Goal: Entertainment & Leisure: Browse casually

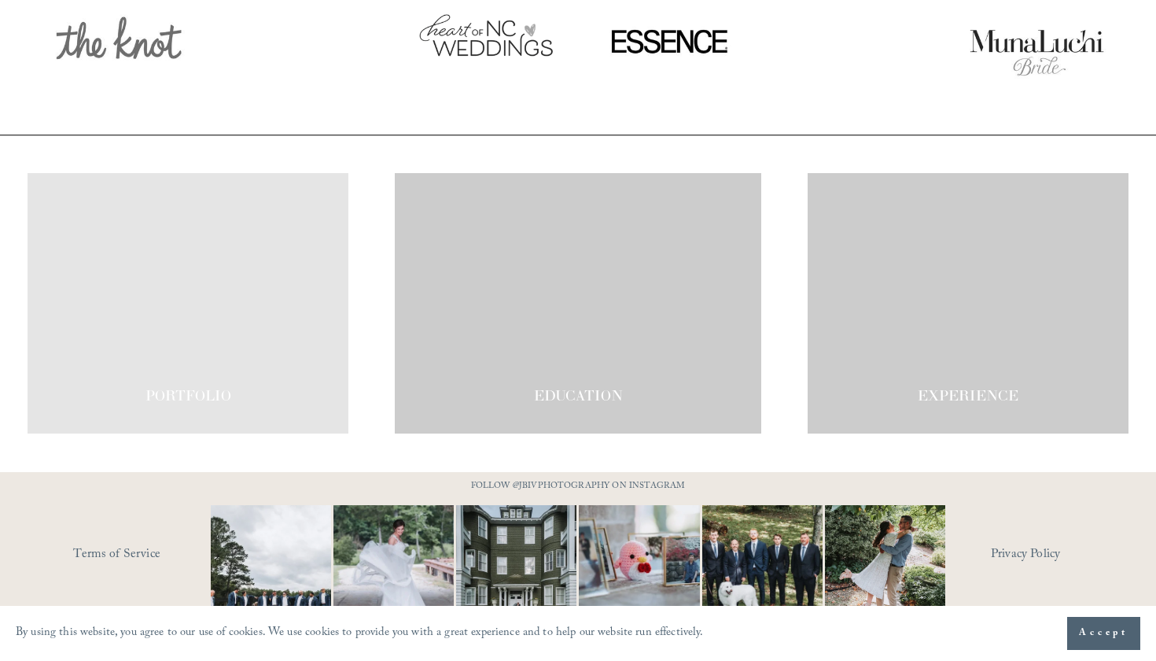
scroll to position [2625, 0]
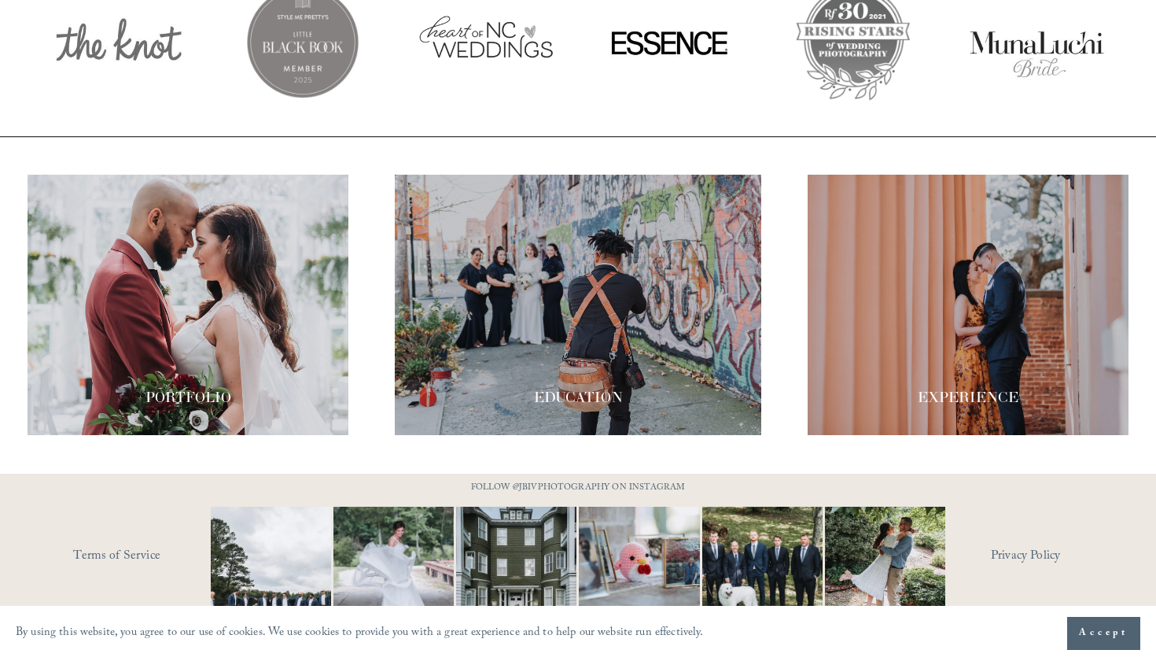
click at [637, 349] on div at bounding box center [578, 305] width 367 height 260
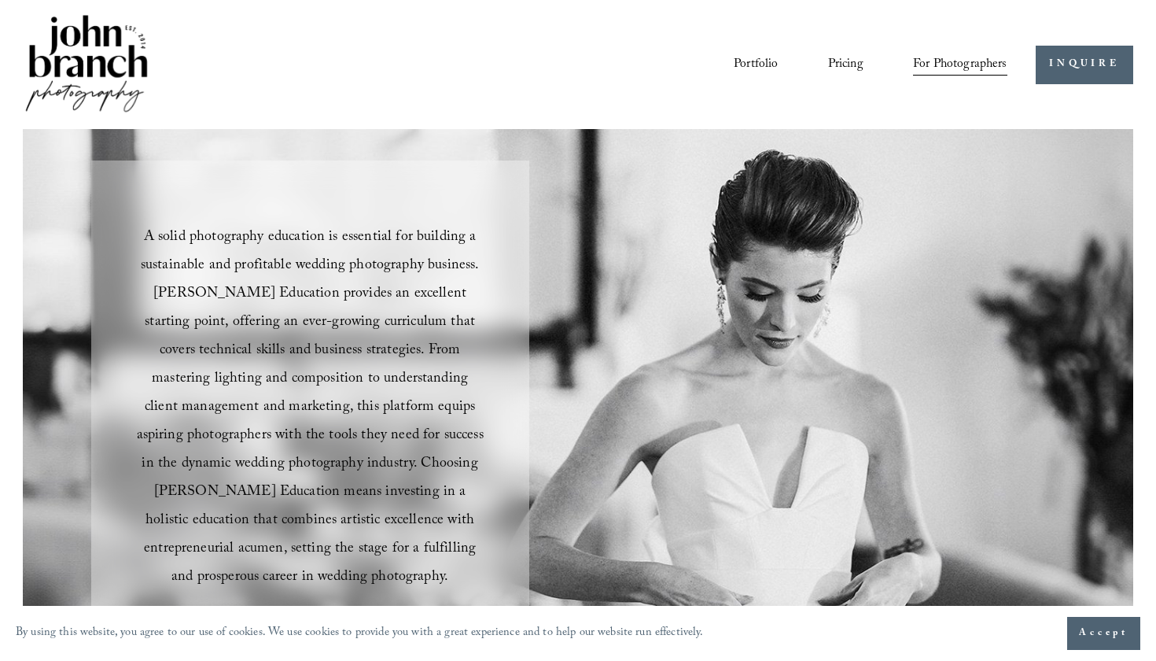
click at [765, 61] on link "Portfolio" at bounding box center [756, 64] width 44 height 27
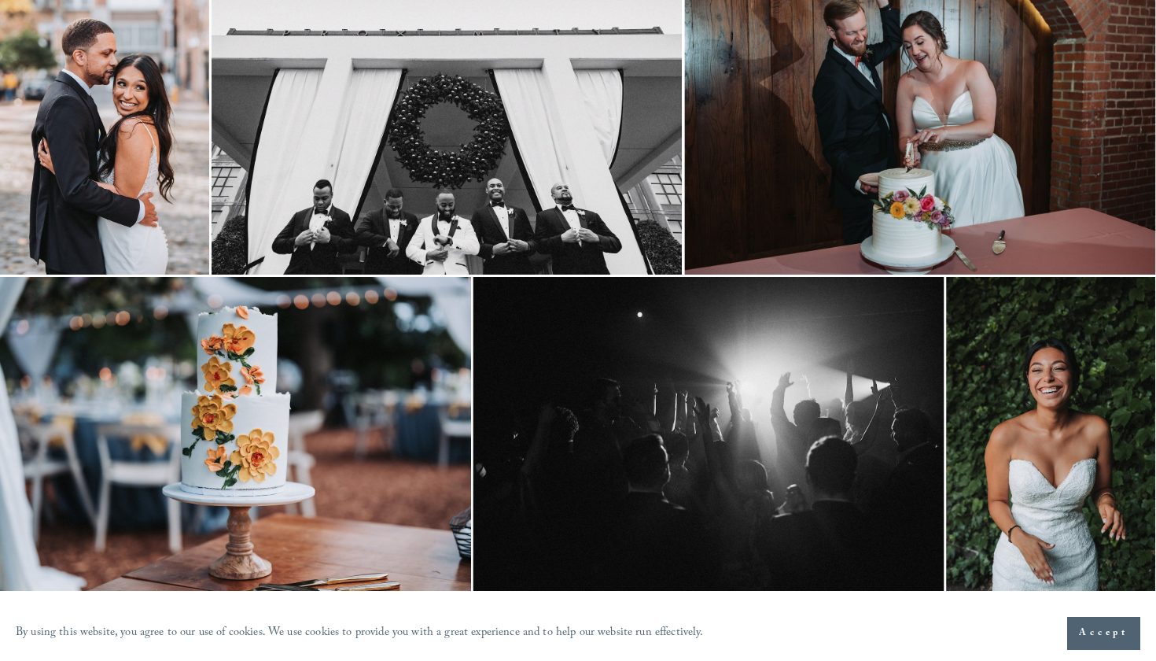
scroll to position [186, 0]
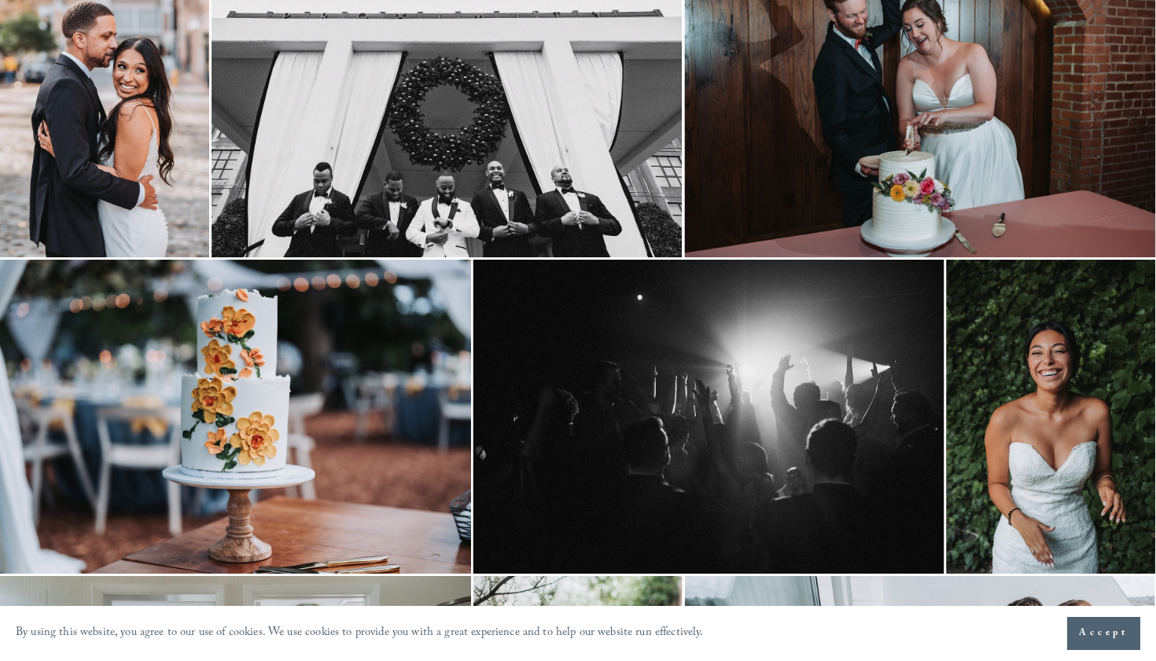
click at [448, 225] on img at bounding box center [447, 100] width 470 height 314
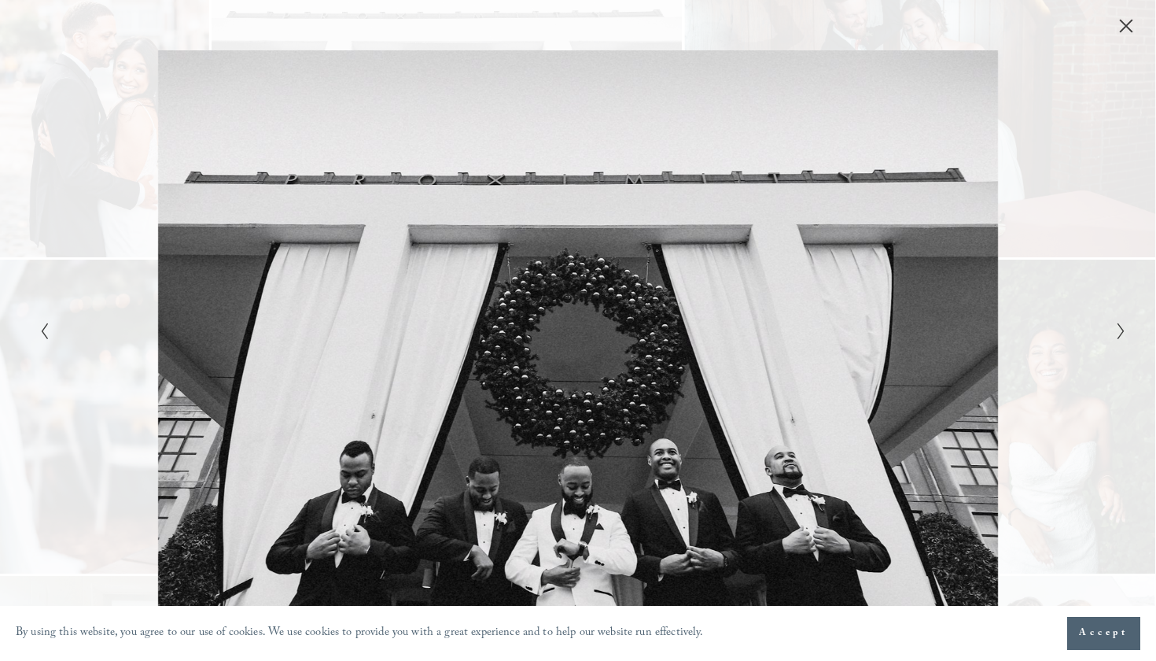
click at [1086, 616] on section "By using this website, you agree to our use of cookies. We use cookies to provi…" at bounding box center [578, 633] width 1156 height 55
click at [1090, 633] on span "Accept" at bounding box center [1104, 633] width 50 height 16
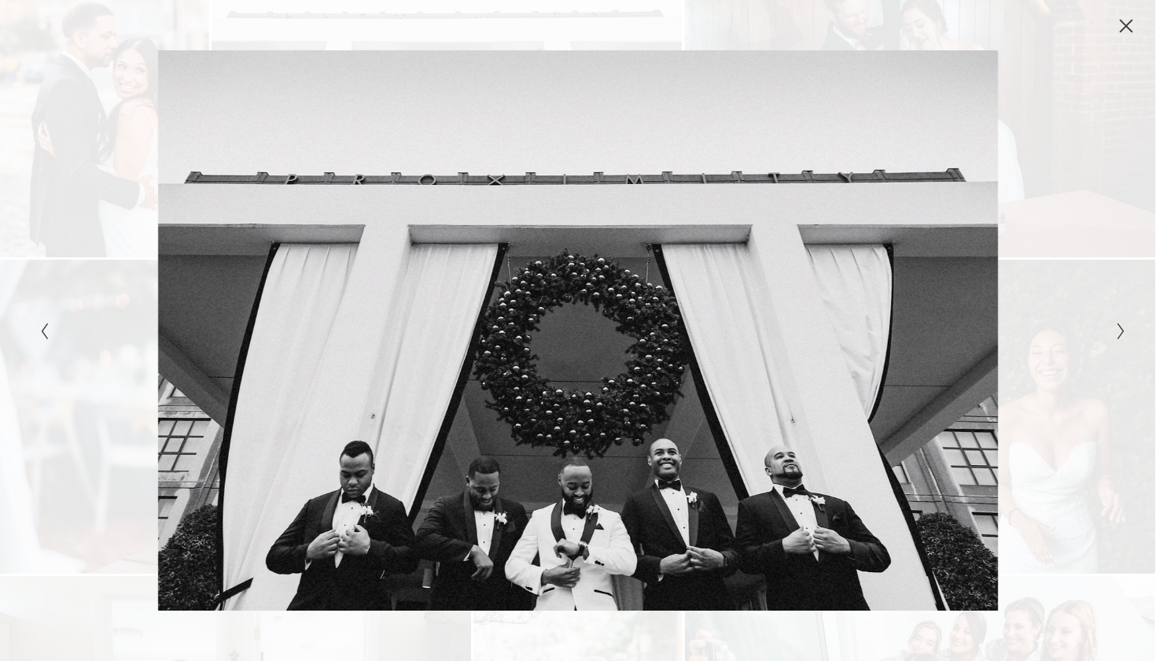
click at [1122, 335] on polyline "Next Slide" at bounding box center [1121, 331] width 6 height 16
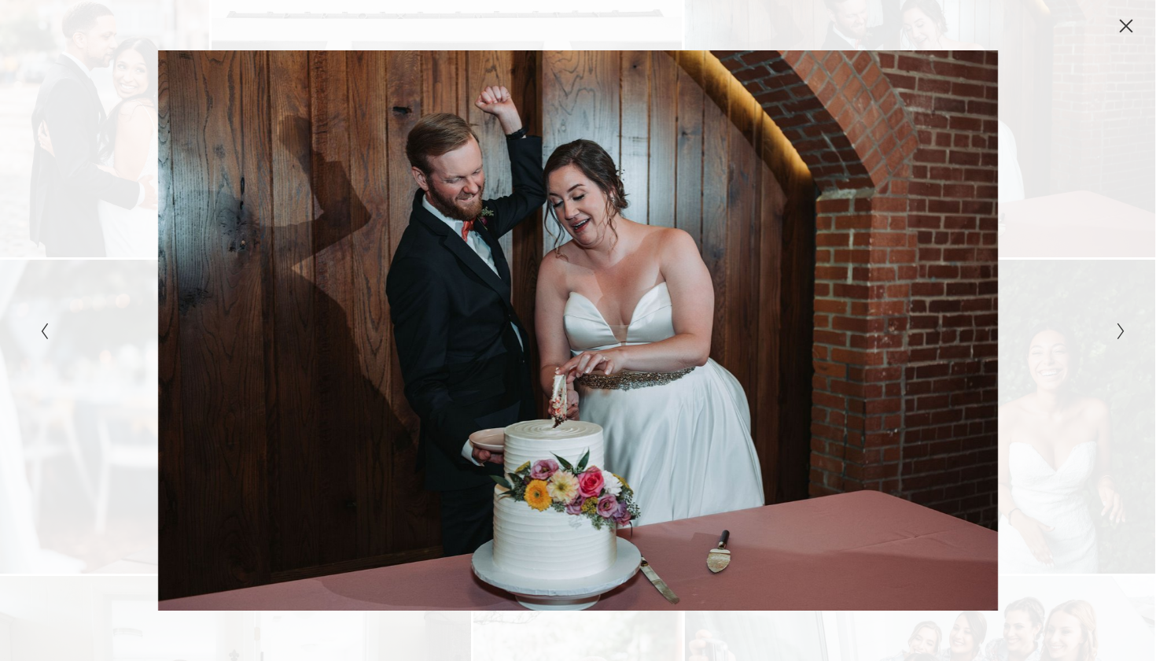
click at [1122, 335] on polyline "Next Slide" at bounding box center [1121, 331] width 6 height 16
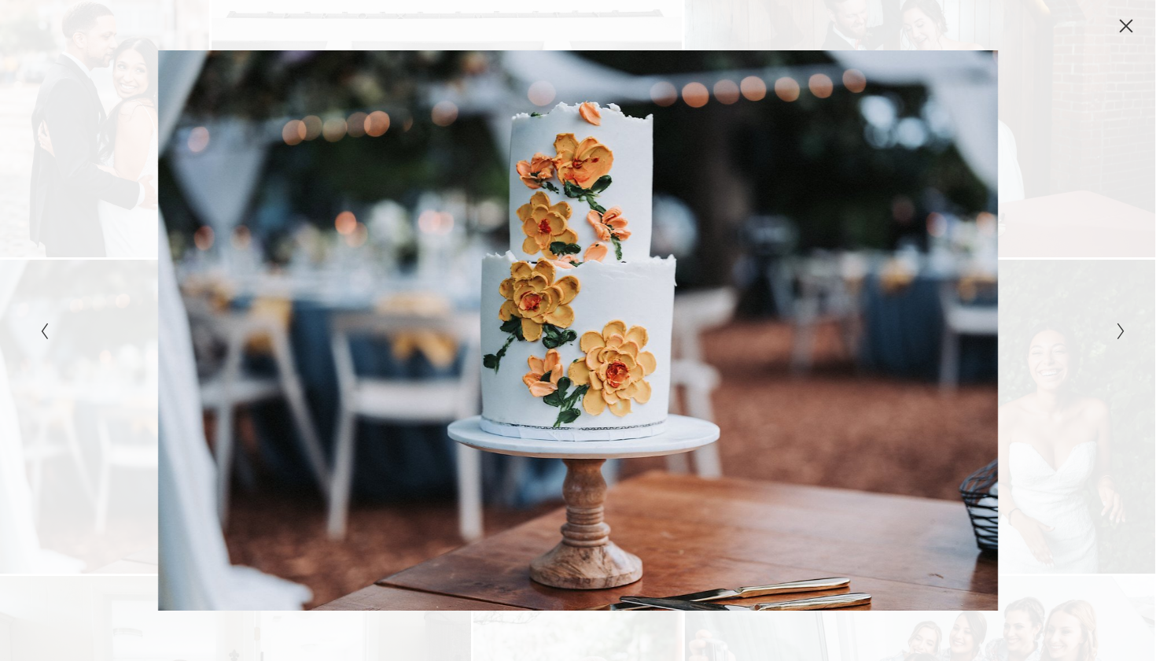
click at [1123, 335] on icon "Next Slide" at bounding box center [1121, 331] width 10 height 19
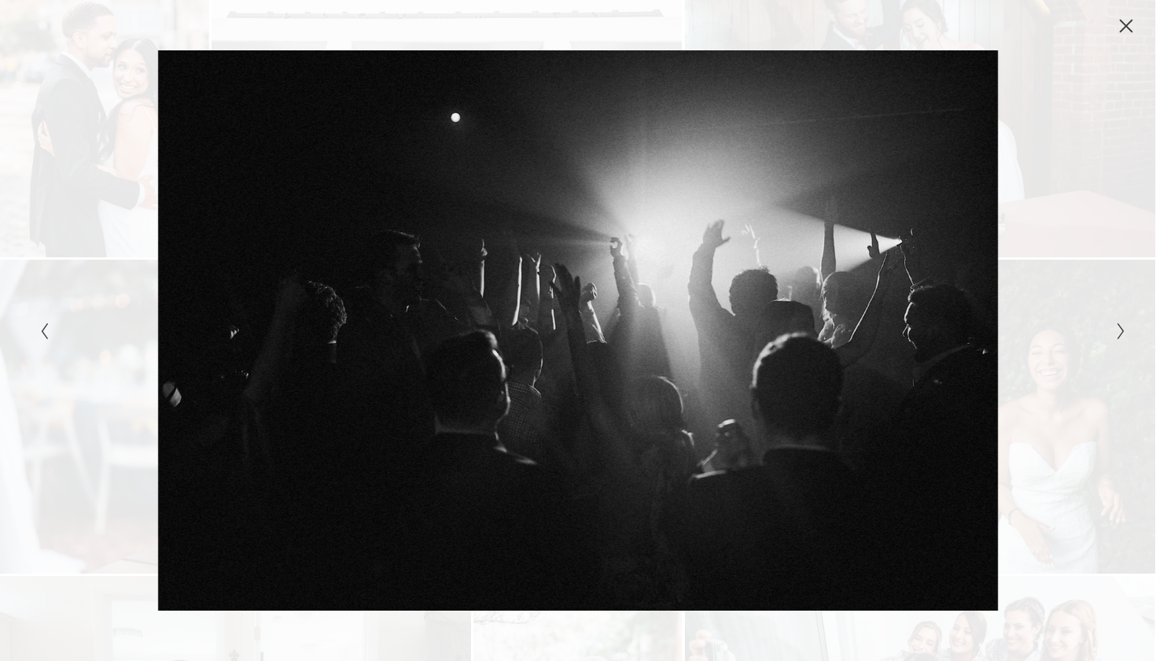
click at [1123, 335] on icon "Next Slide" at bounding box center [1121, 331] width 10 height 19
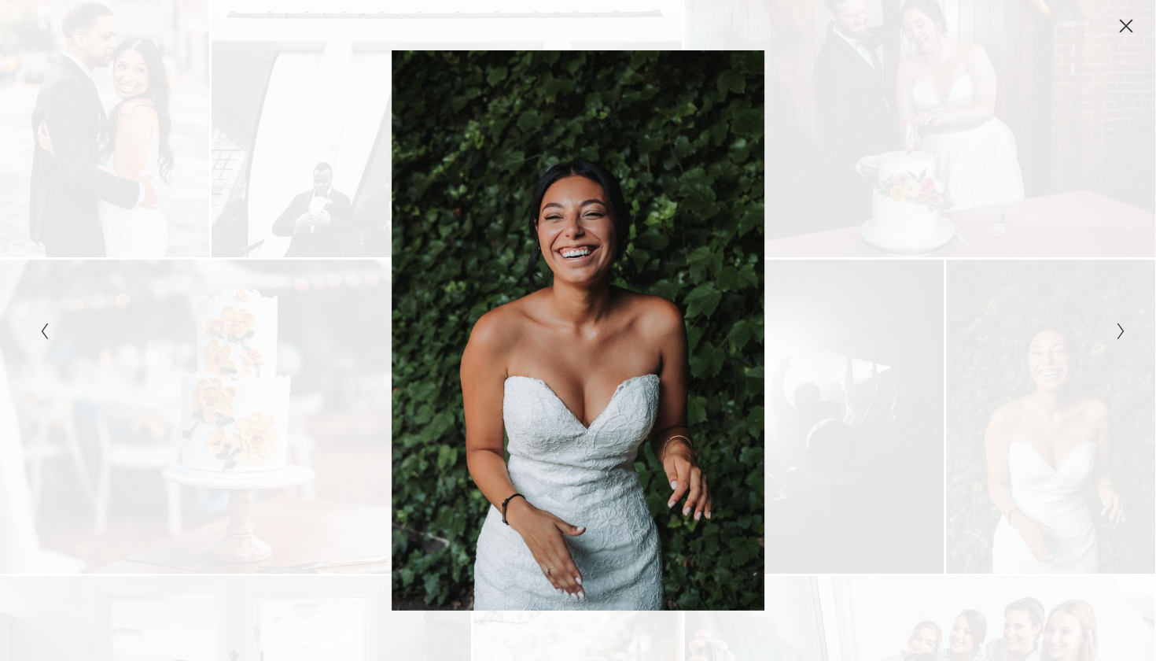
click at [1123, 335] on icon "Next Slide" at bounding box center [1121, 331] width 10 height 19
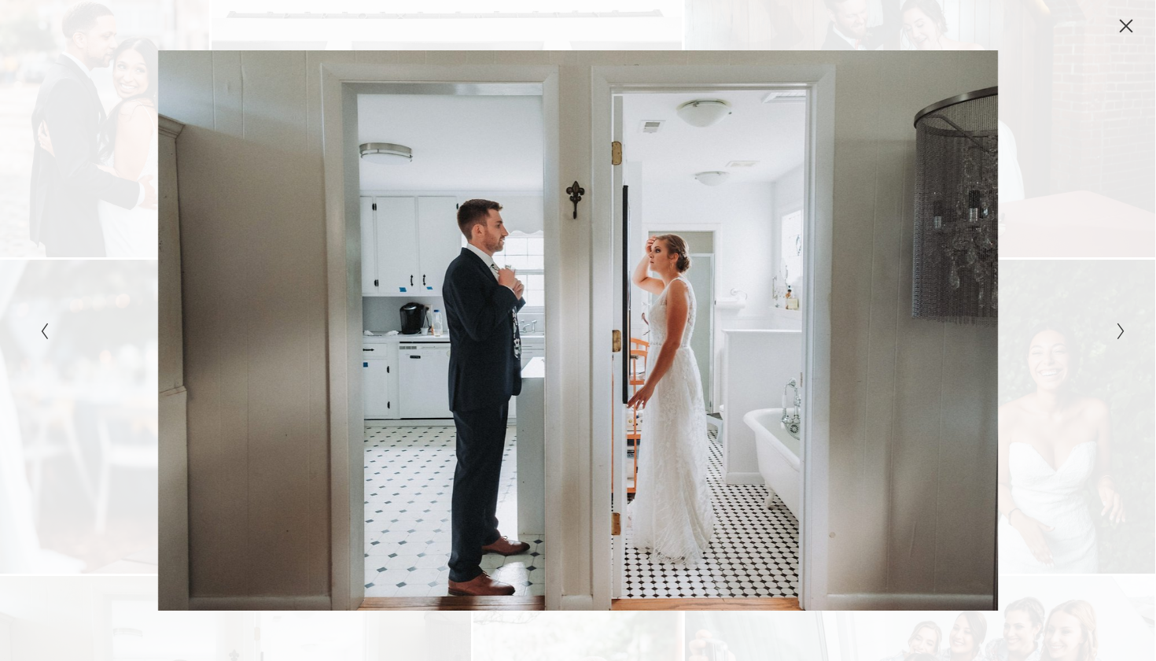
click at [1123, 335] on icon "Next Slide" at bounding box center [1121, 331] width 10 height 19
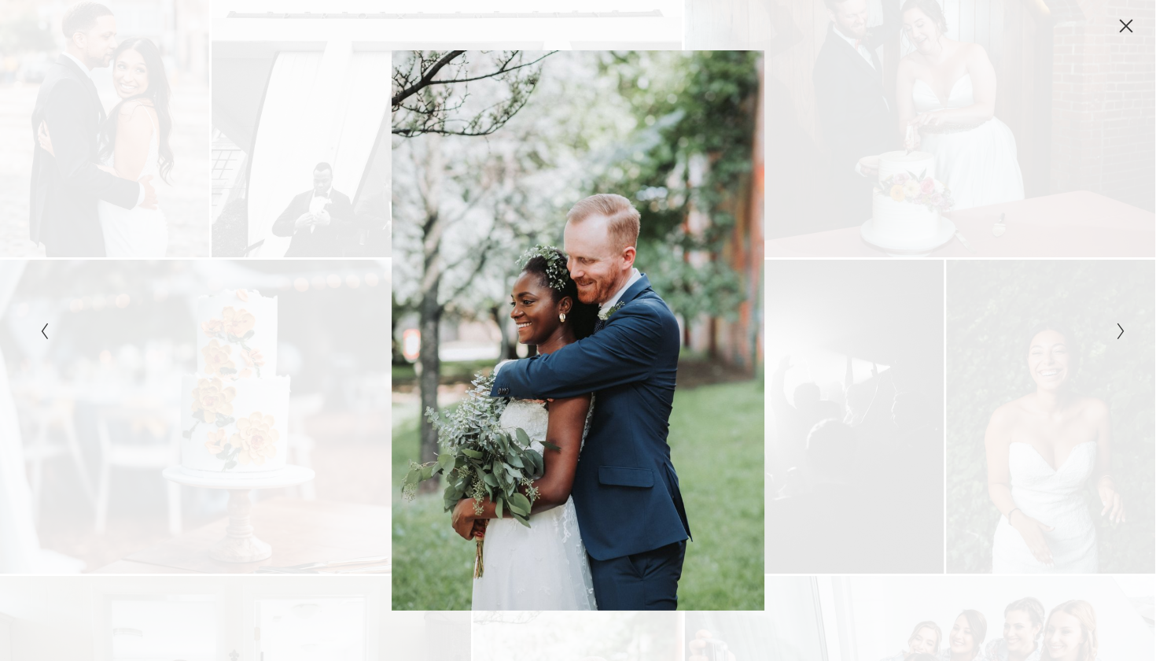
click at [1123, 335] on icon "Next Slide" at bounding box center [1121, 331] width 10 height 19
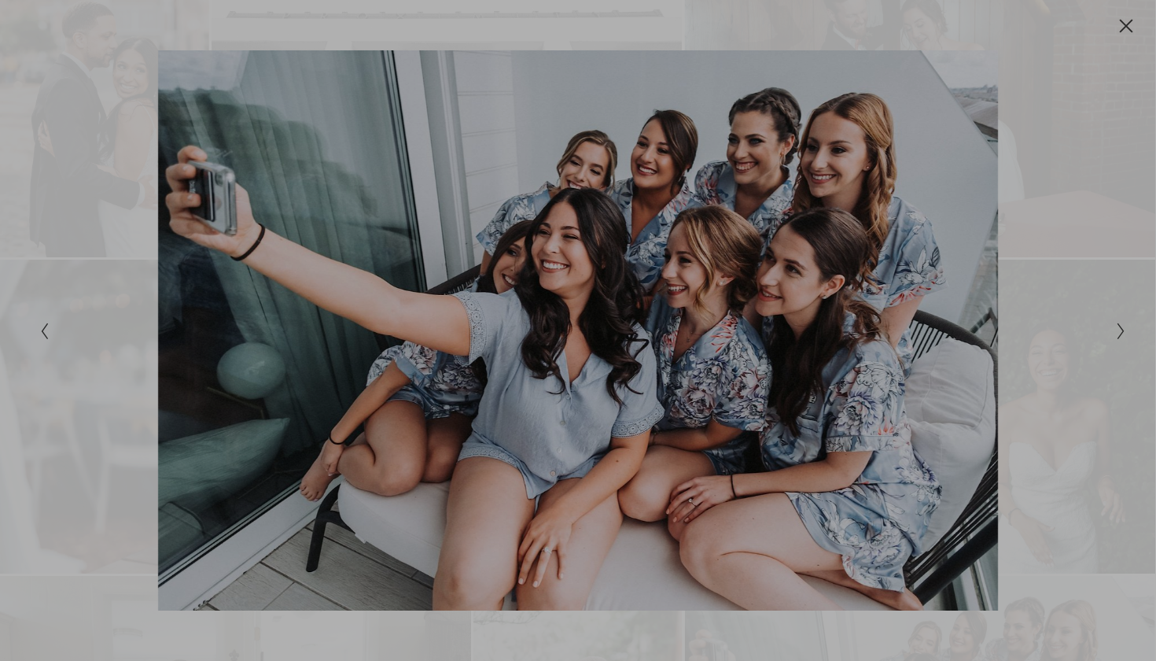
click at [1123, 335] on div at bounding box center [578, 330] width 1156 height 661
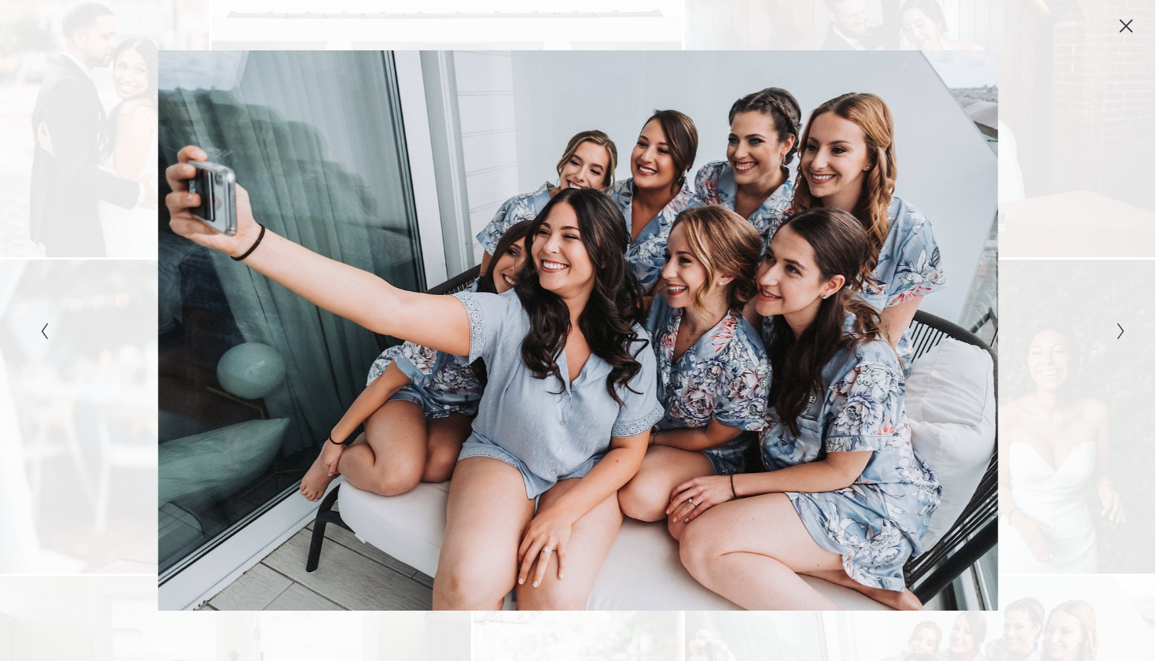
click at [1123, 335] on icon "Next Slide" at bounding box center [1121, 331] width 10 height 19
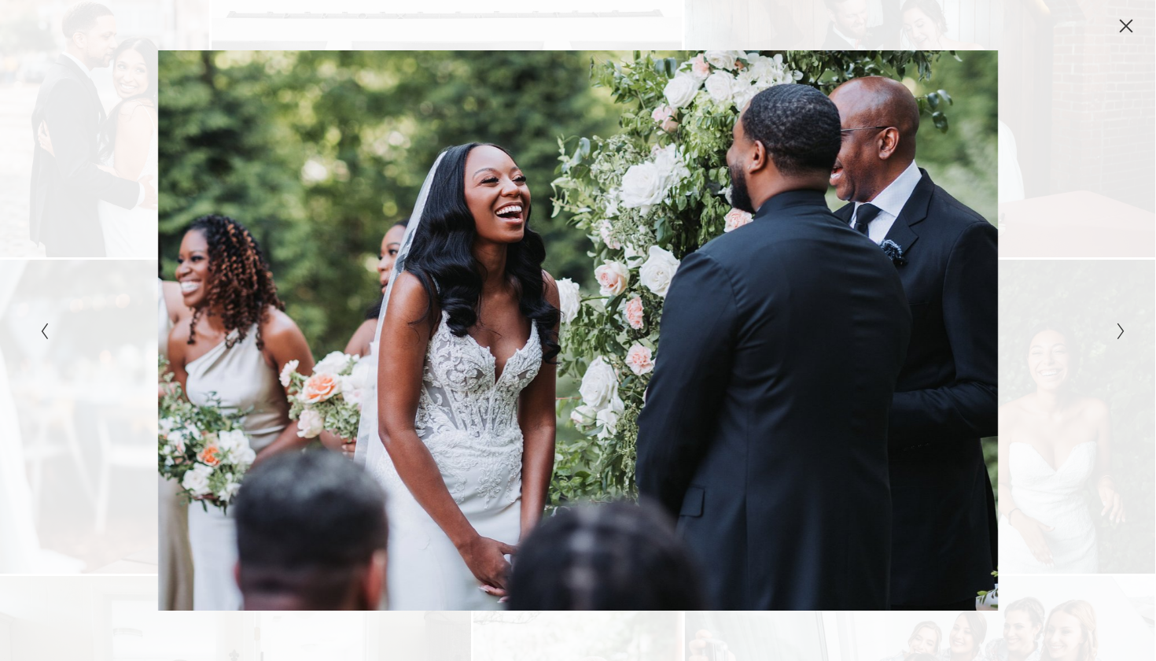
click at [1123, 335] on icon "Next Slide" at bounding box center [1121, 331] width 10 height 19
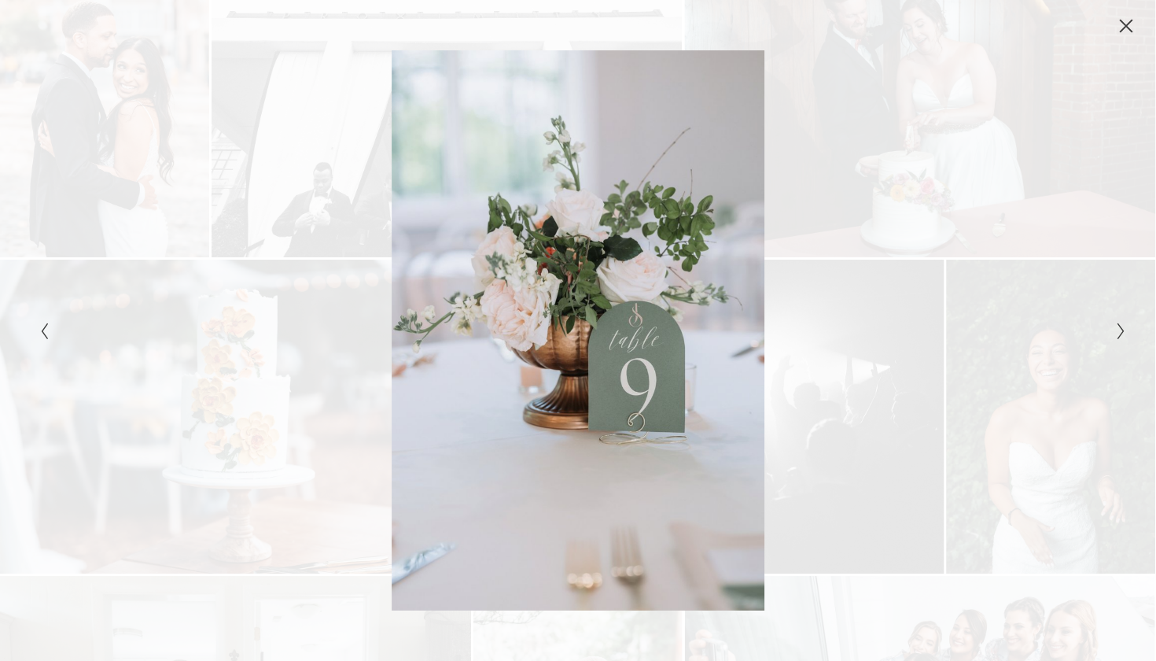
click at [1123, 335] on icon "Next Slide" at bounding box center [1121, 331] width 10 height 19
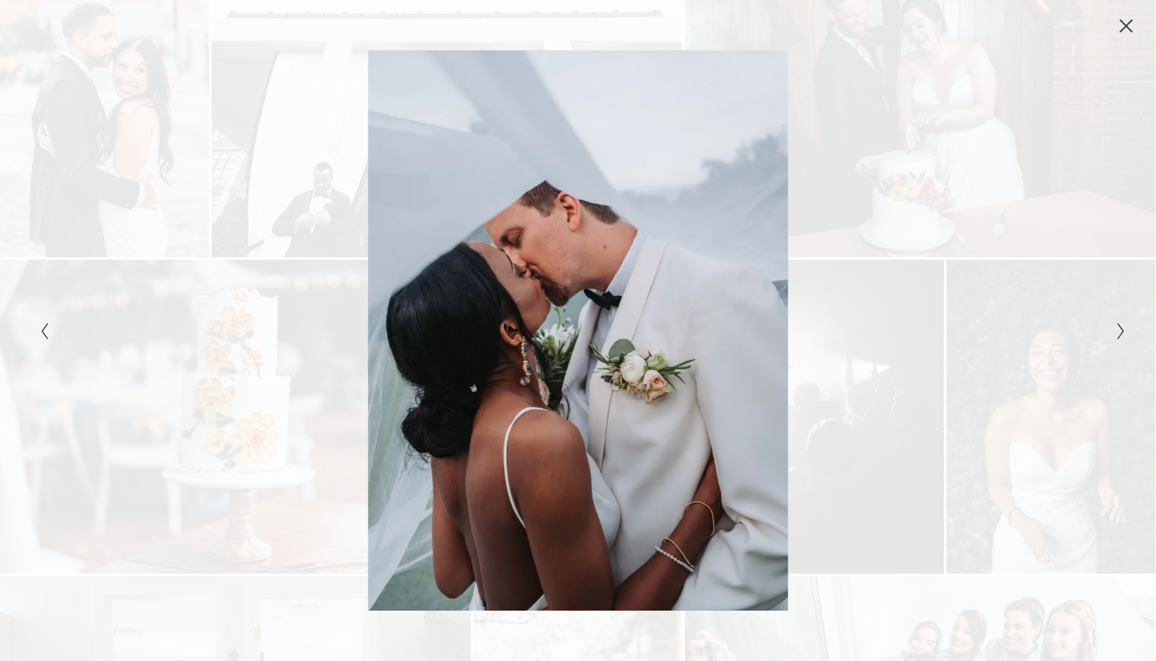
click at [1123, 335] on icon "Next Slide" at bounding box center [1121, 331] width 10 height 19
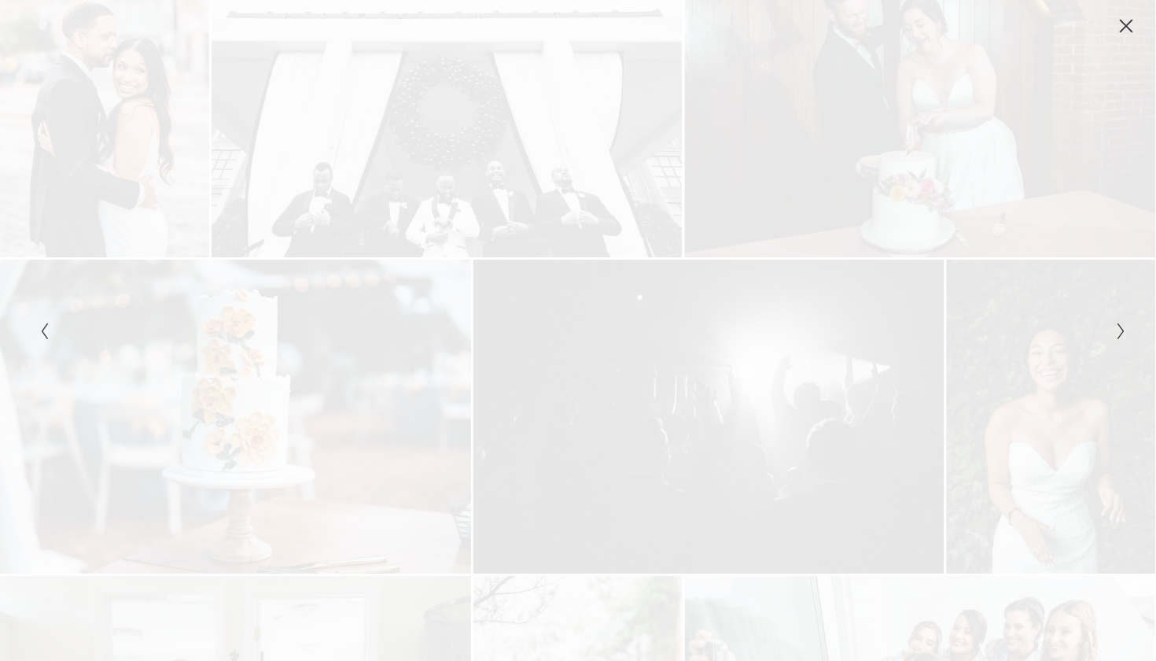
click at [1123, 335] on icon "Next Slide" at bounding box center [1121, 331] width 10 height 19
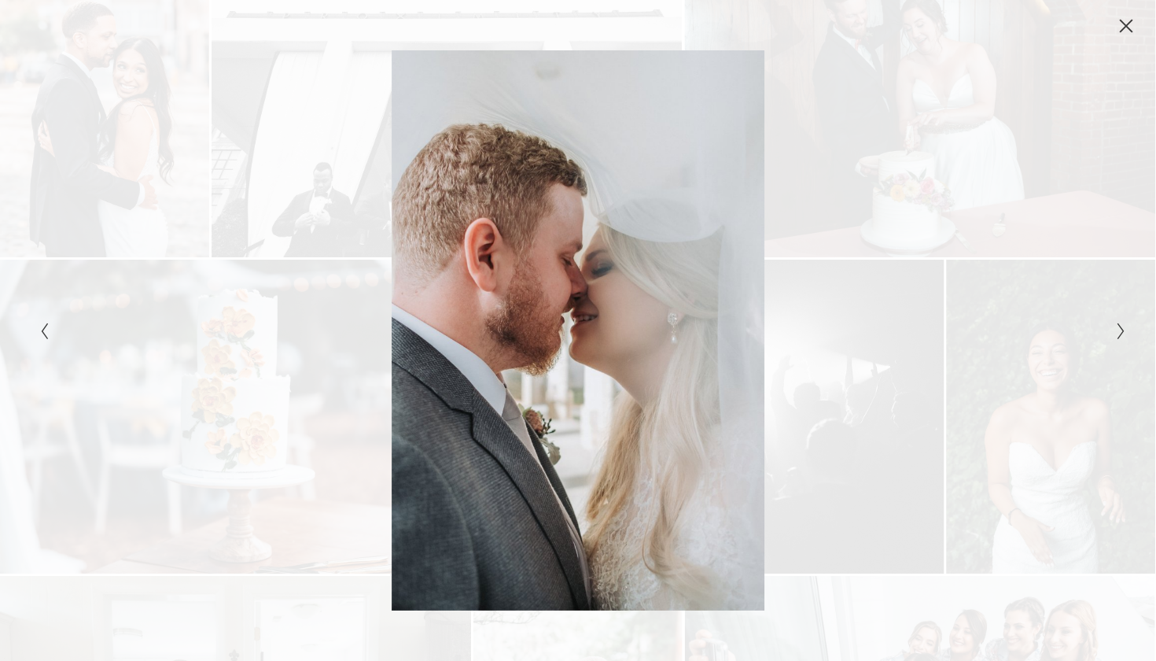
click at [1123, 335] on icon "Next Slide" at bounding box center [1121, 331] width 10 height 19
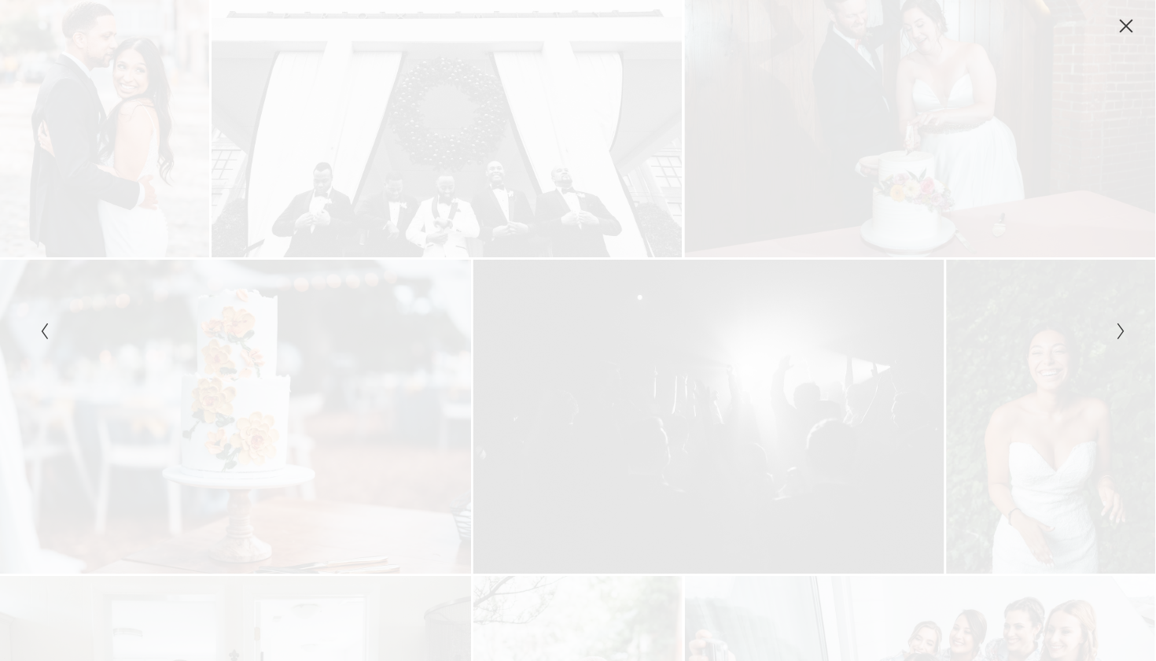
click at [1123, 335] on icon "Next Slide" at bounding box center [1121, 331] width 10 height 19
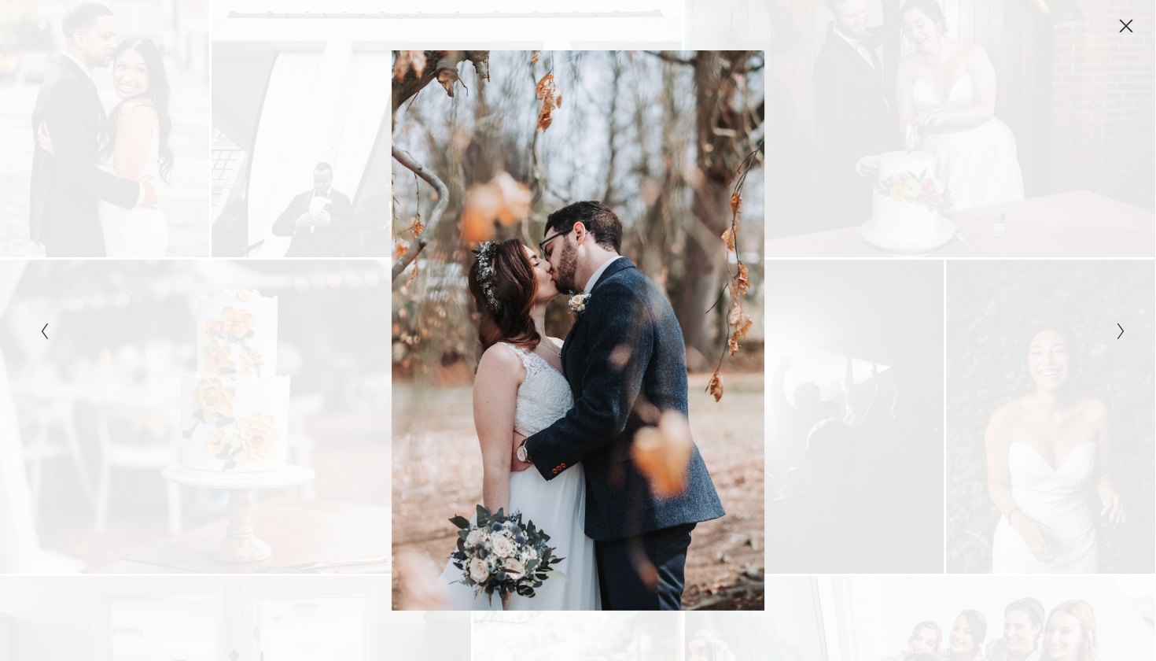
click at [1124, 335] on icon "Next Slide" at bounding box center [1121, 331] width 10 height 19
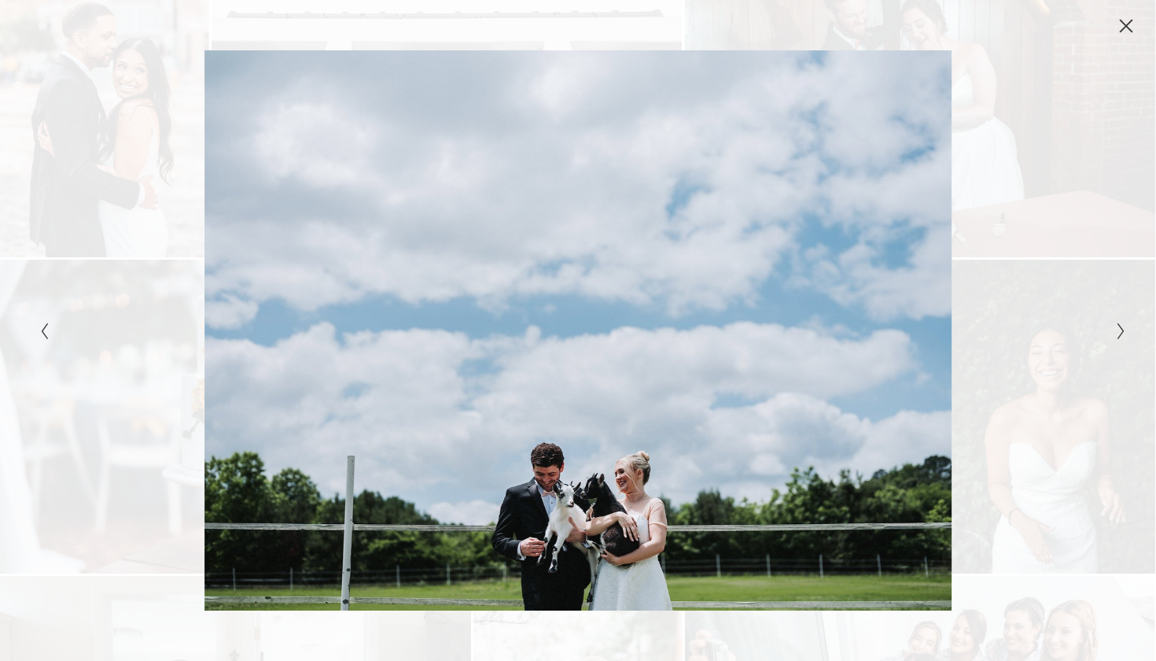
click at [1127, 21] on icon "Close" at bounding box center [1127, 26] width 16 height 16
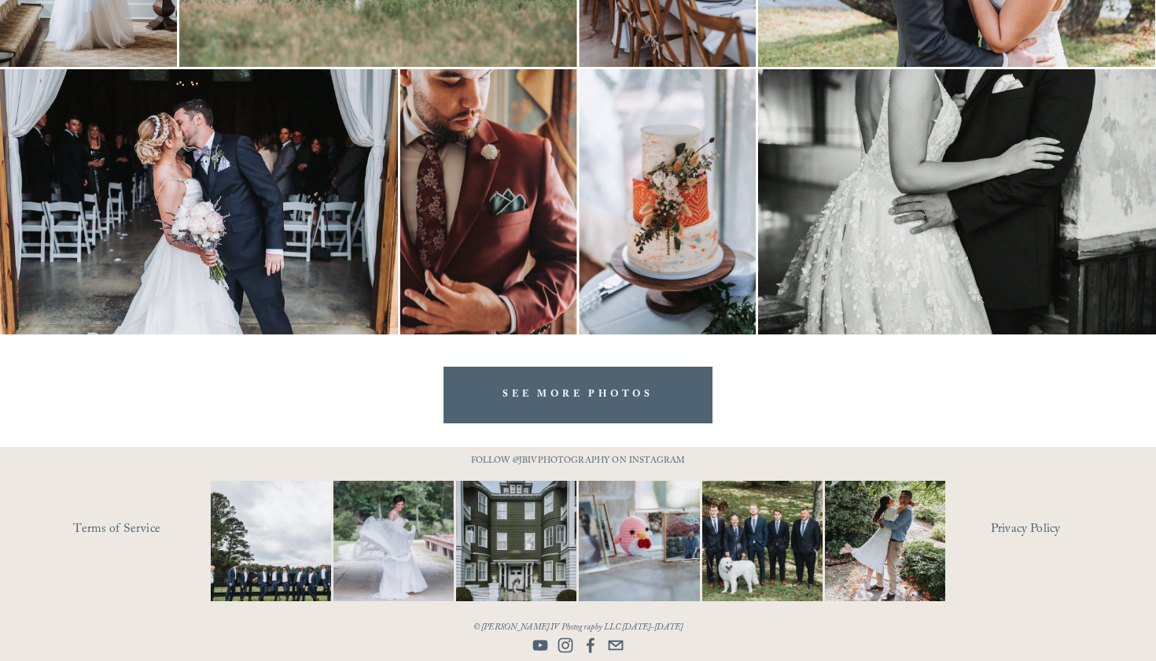
scroll to position [4487, 0]
click at [641, 404] on link "SEE MORE PHOTOS" at bounding box center [578, 395] width 269 height 56
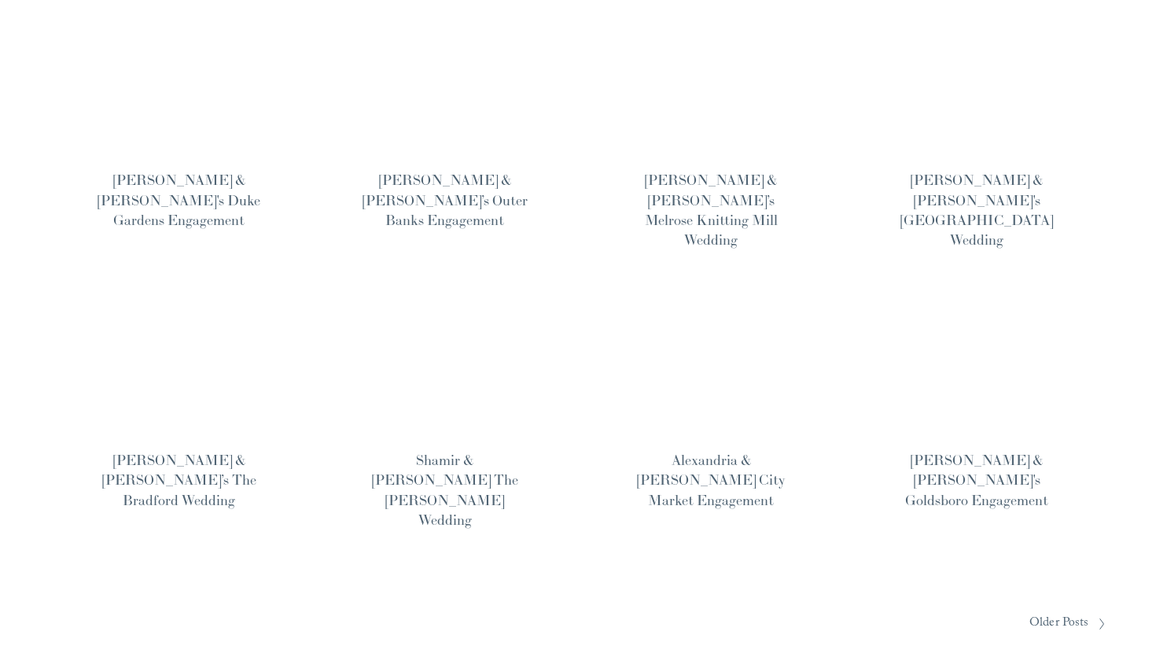
scroll to position [297, 0]
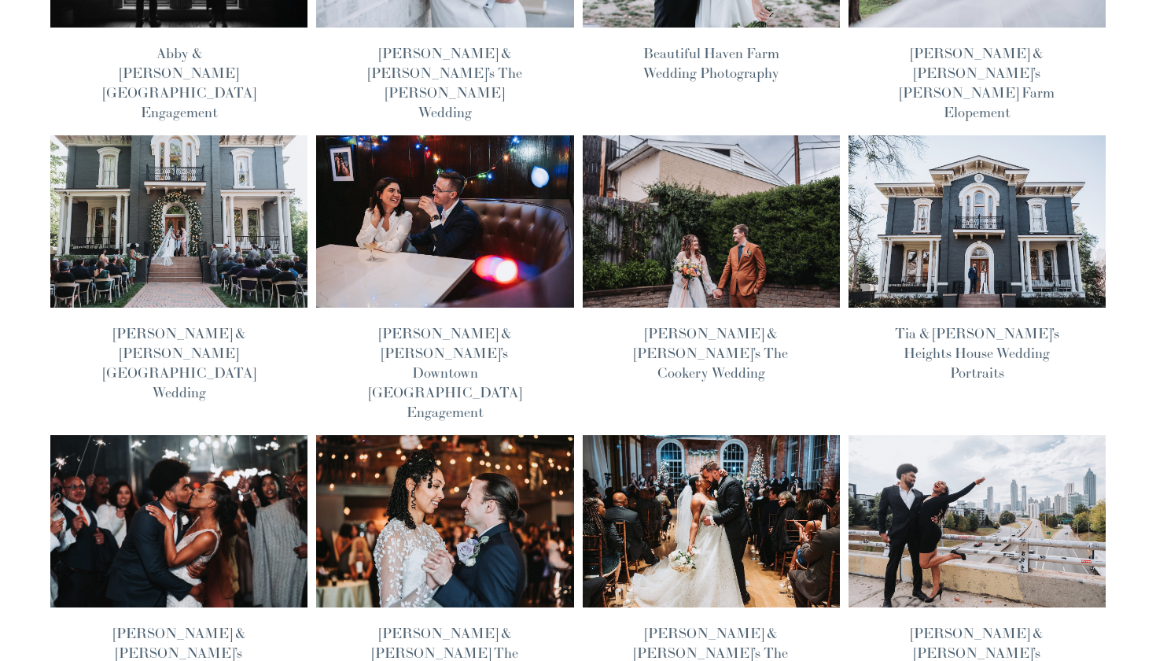
click at [439, 434] on img at bounding box center [445, 521] width 260 height 174
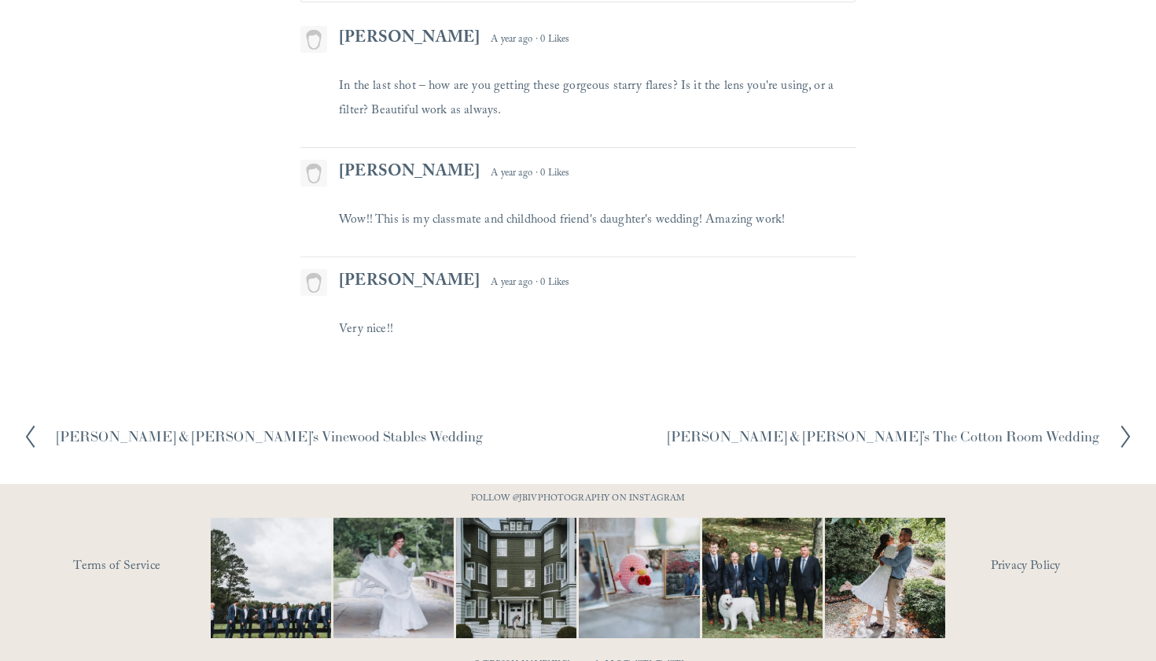
scroll to position [19986, 0]
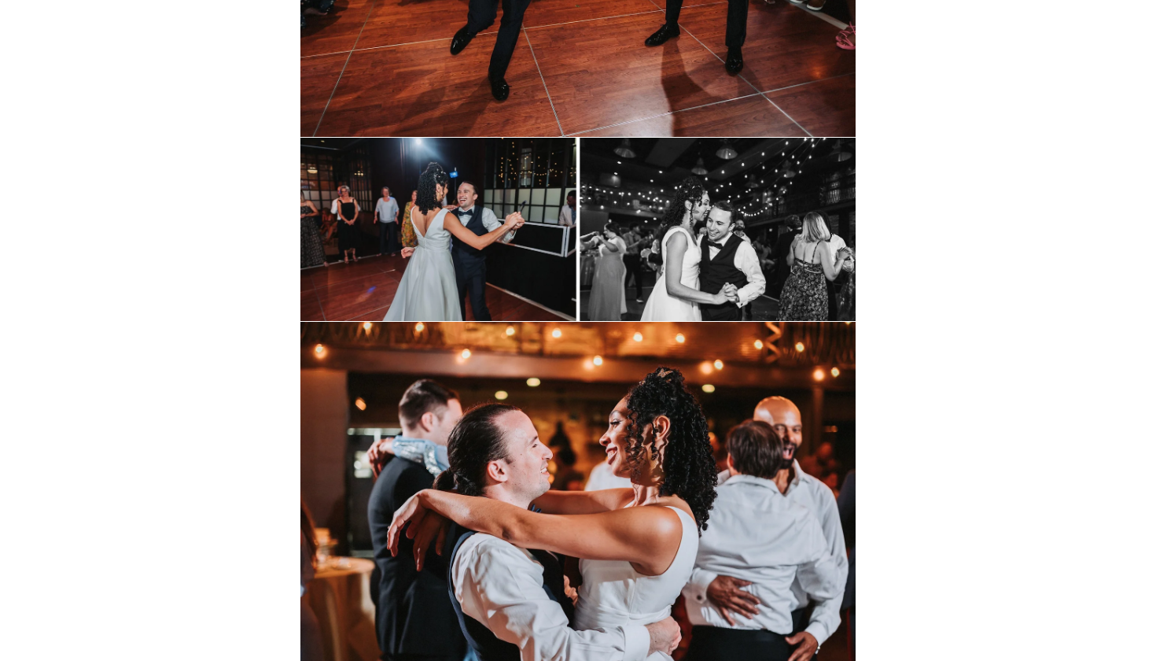
scroll to position [18608, 0]
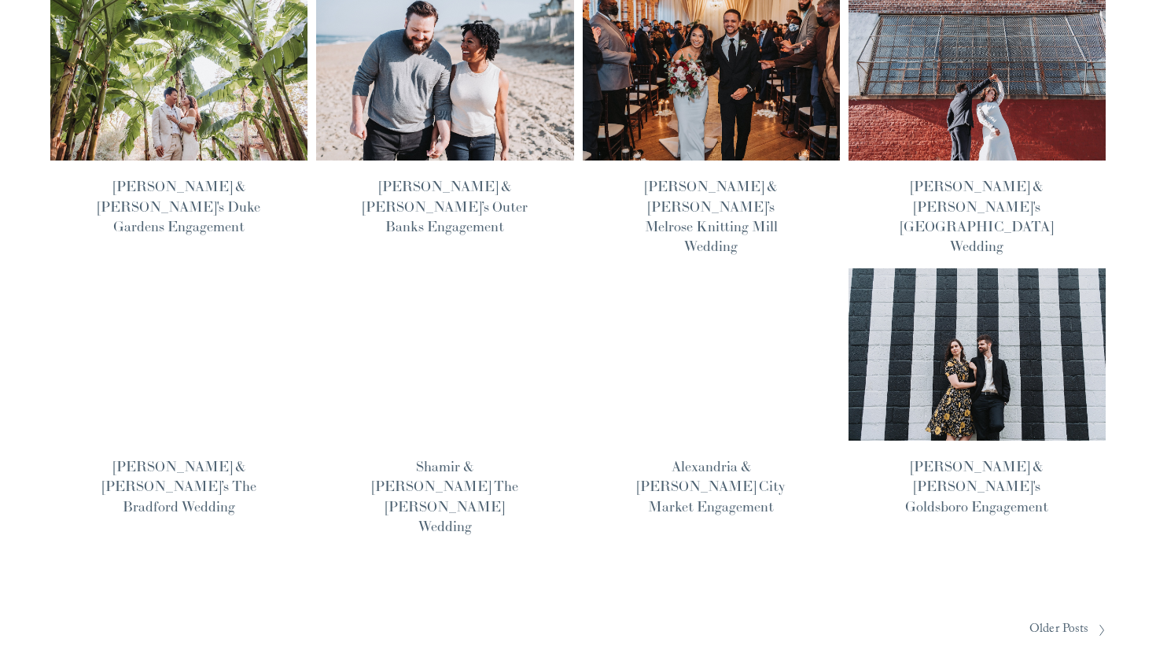
scroll to position [1022, 0]
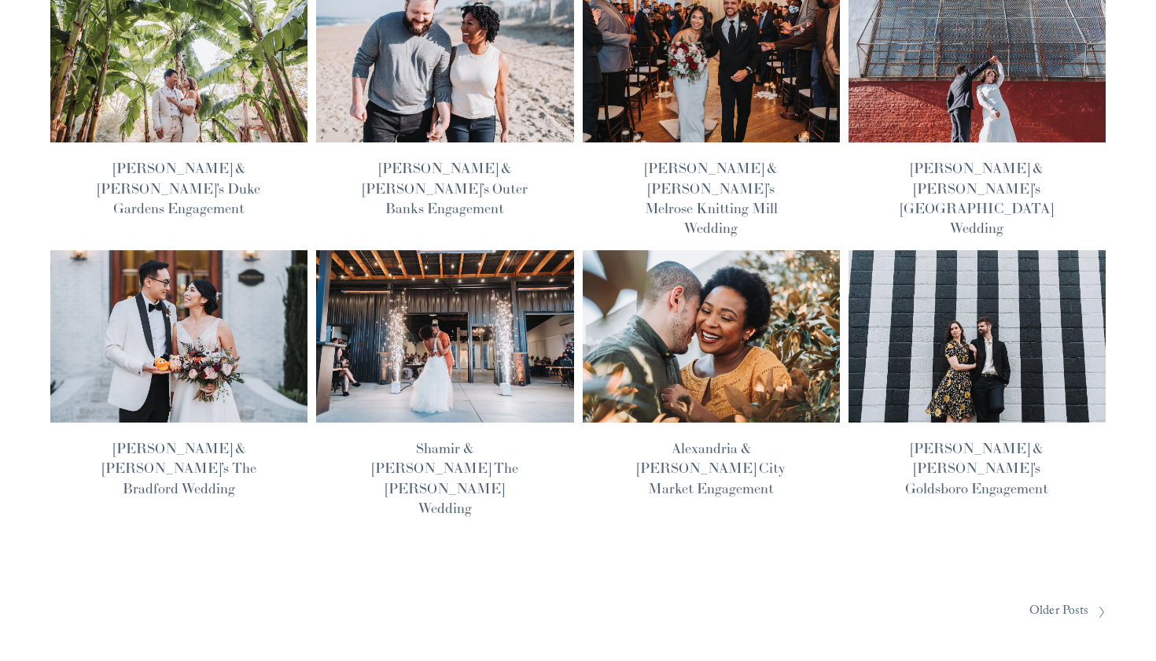
click at [1065, 599] on span "Older Posts" at bounding box center [1060, 611] width 60 height 24
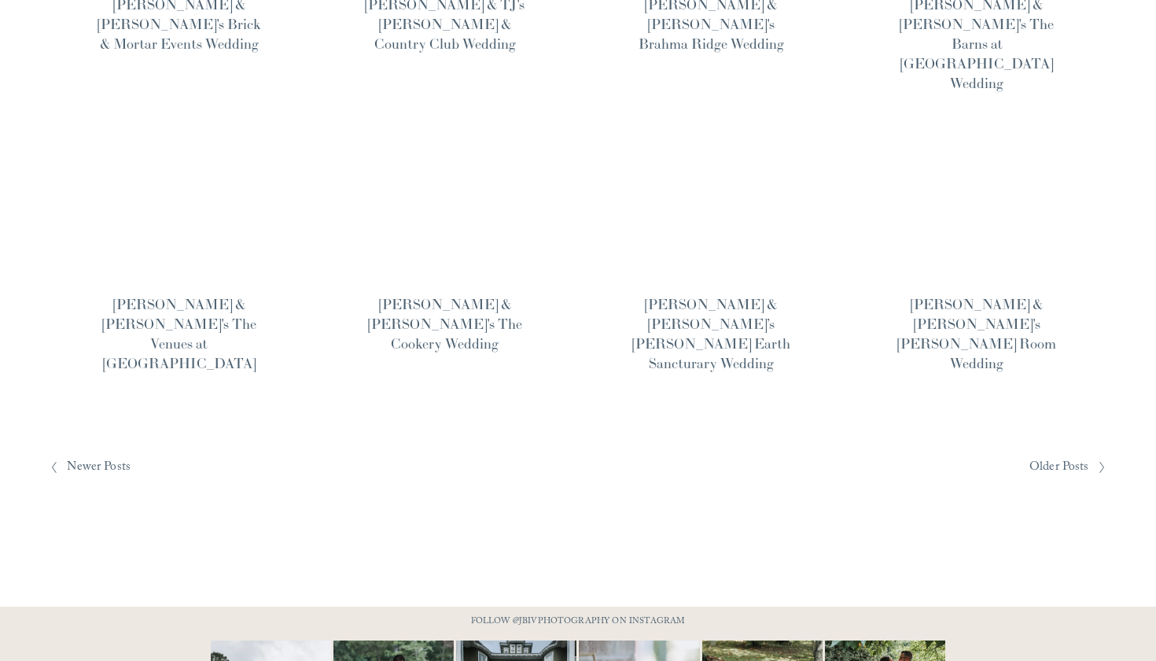
scroll to position [1205, 0]
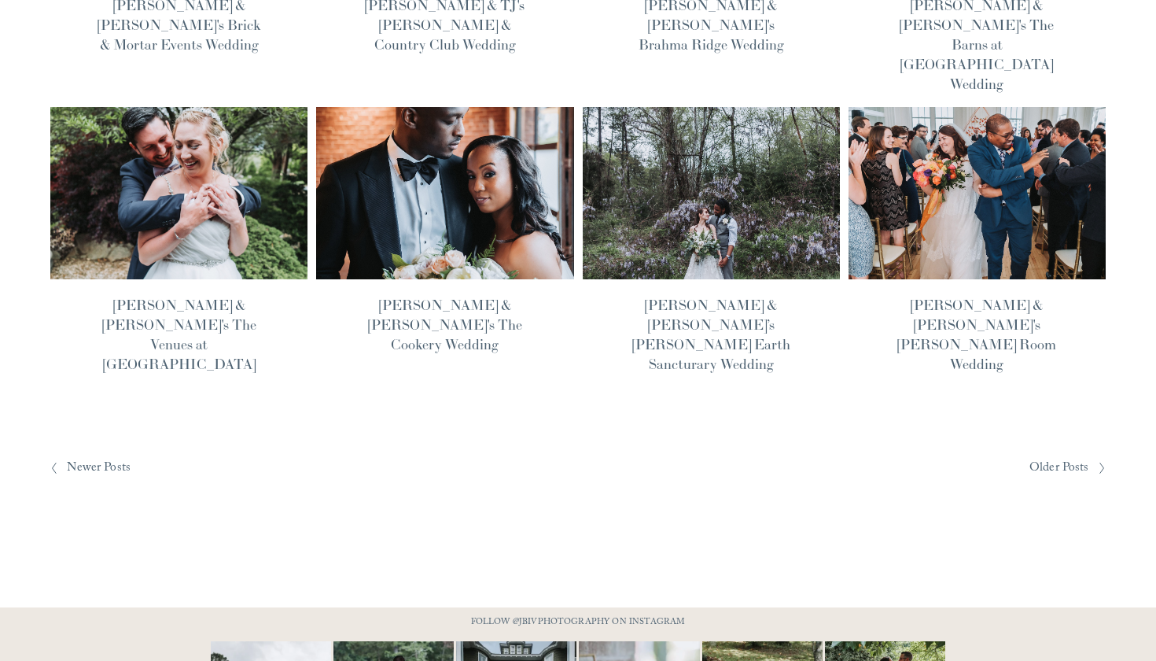
click at [1080, 456] on span "Older Posts" at bounding box center [1060, 468] width 60 height 24
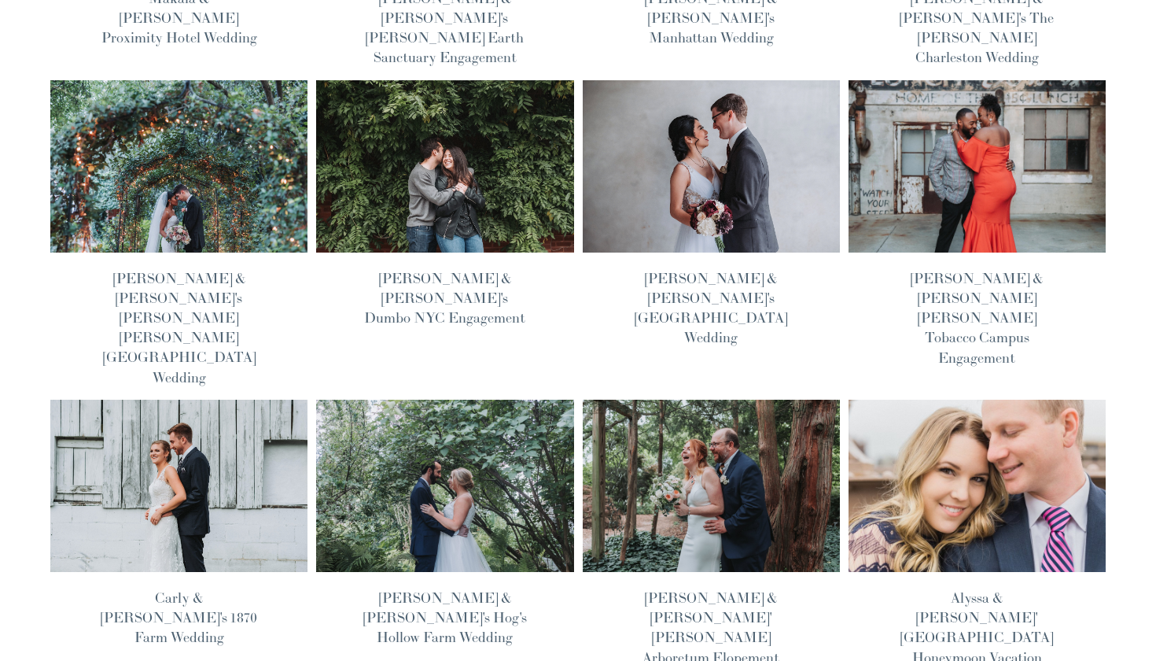
scroll to position [568, 0]
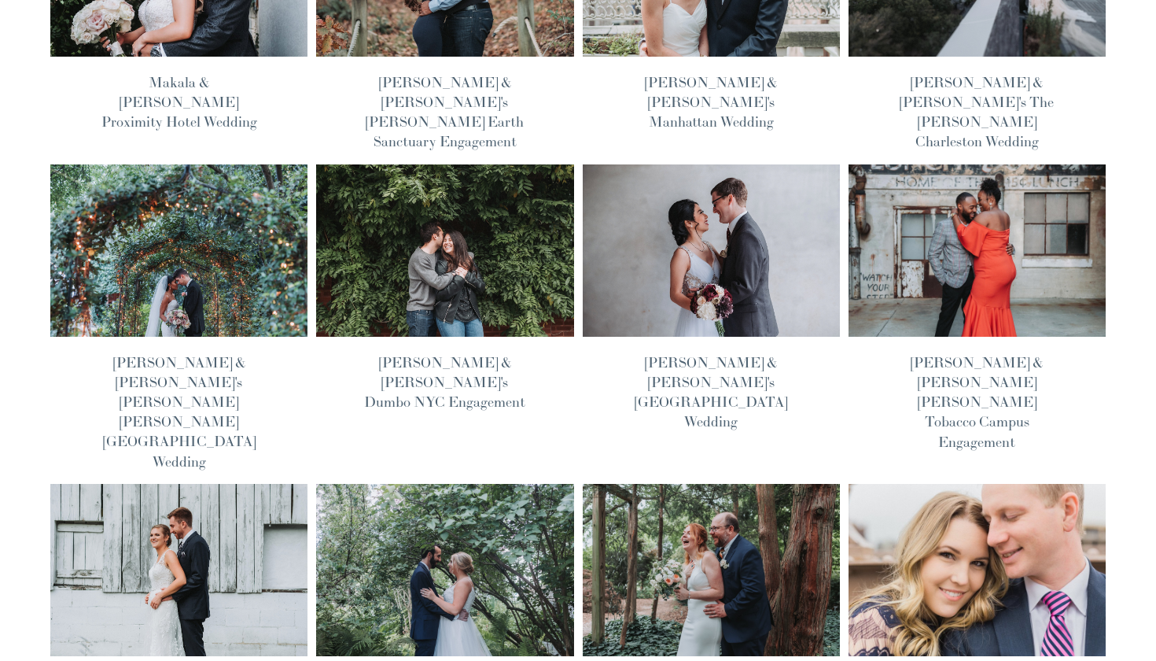
click at [718, 208] on img at bounding box center [711, 251] width 260 height 174
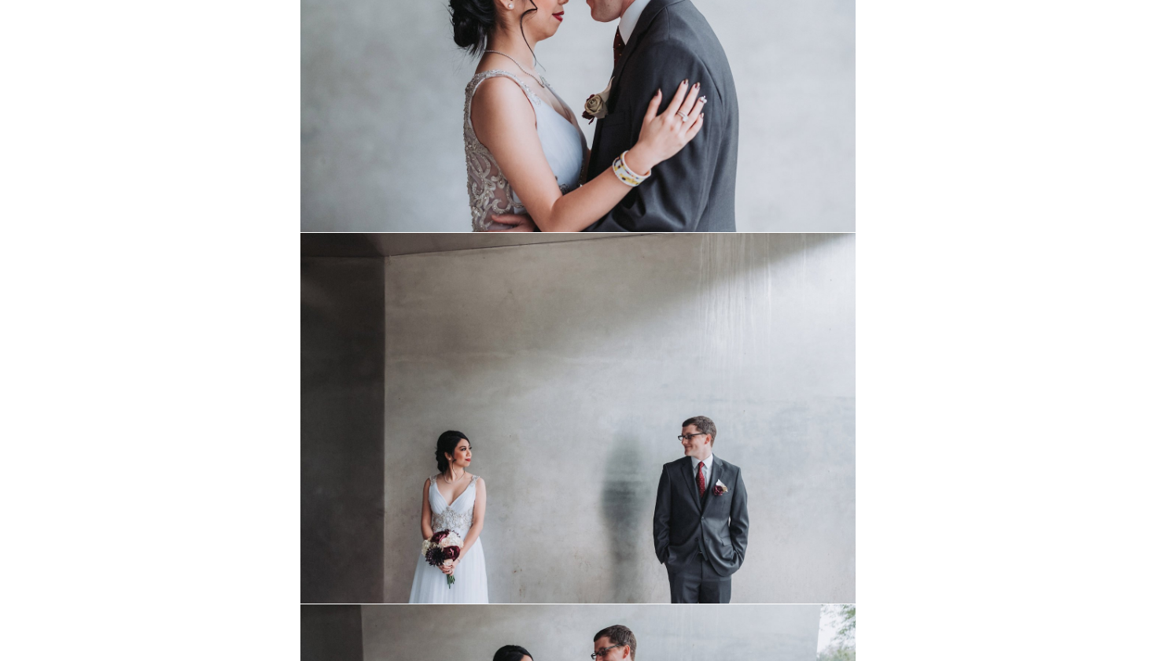
scroll to position [8412, 0]
